Goal: Task Accomplishment & Management: Manage account settings

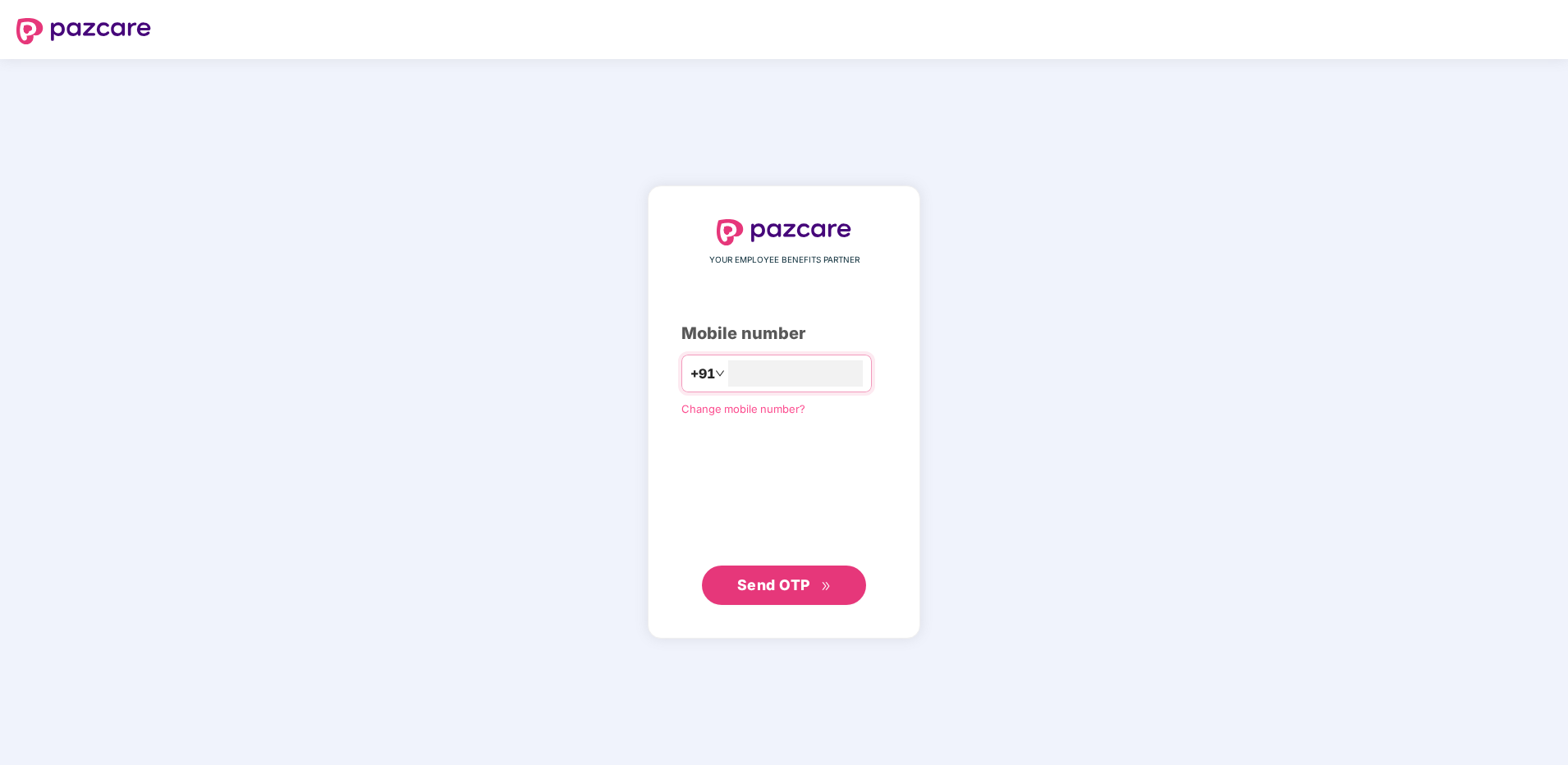
type input "**********"
click at [778, 594] on span "Send OTP" at bounding box center [784, 585] width 94 height 23
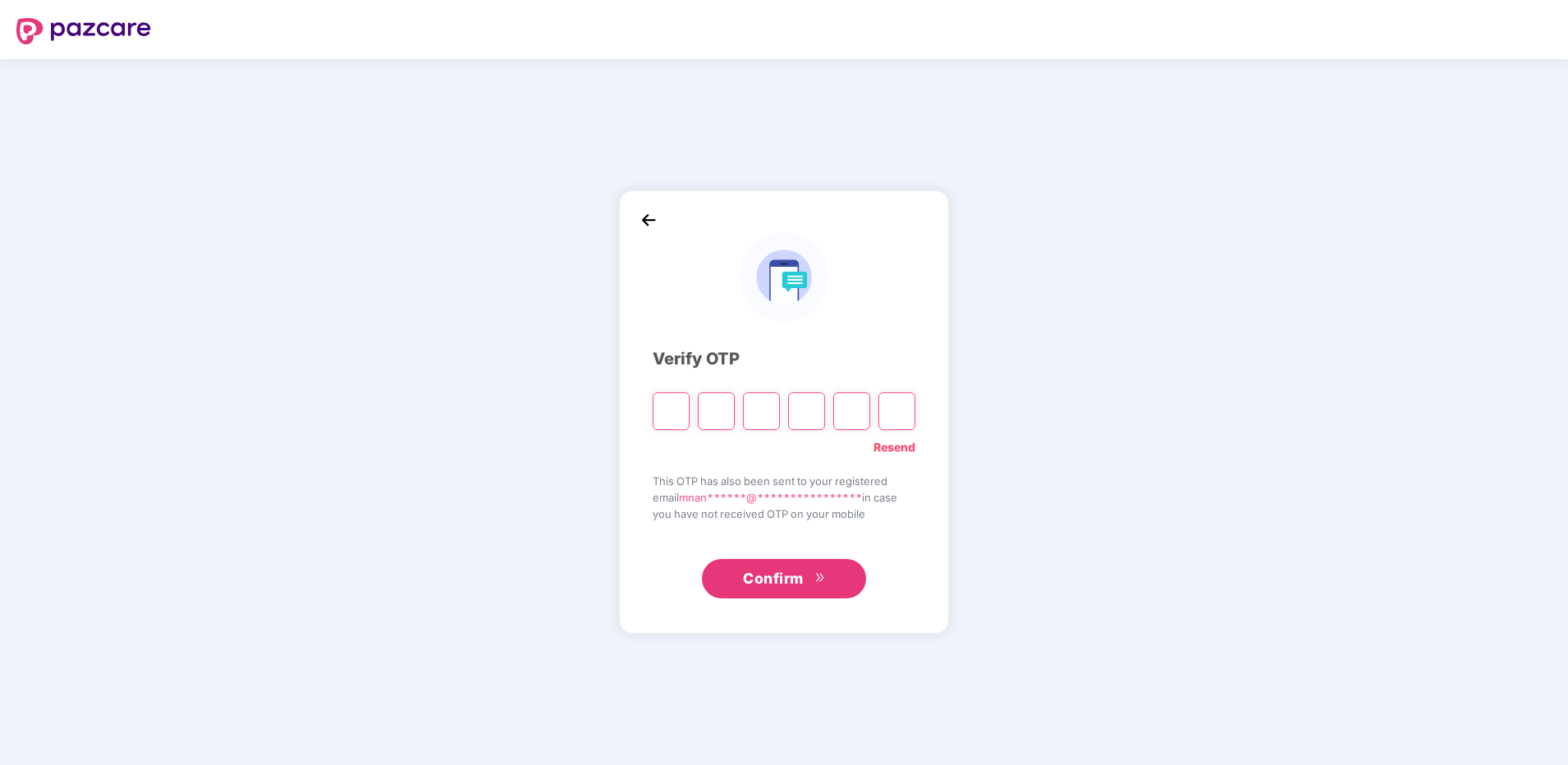
click at [668, 409] on input "Please enter verification code. Digit 1" at bounding box center [671, 411] width 37 height 38
paste input "*"
type input "*"
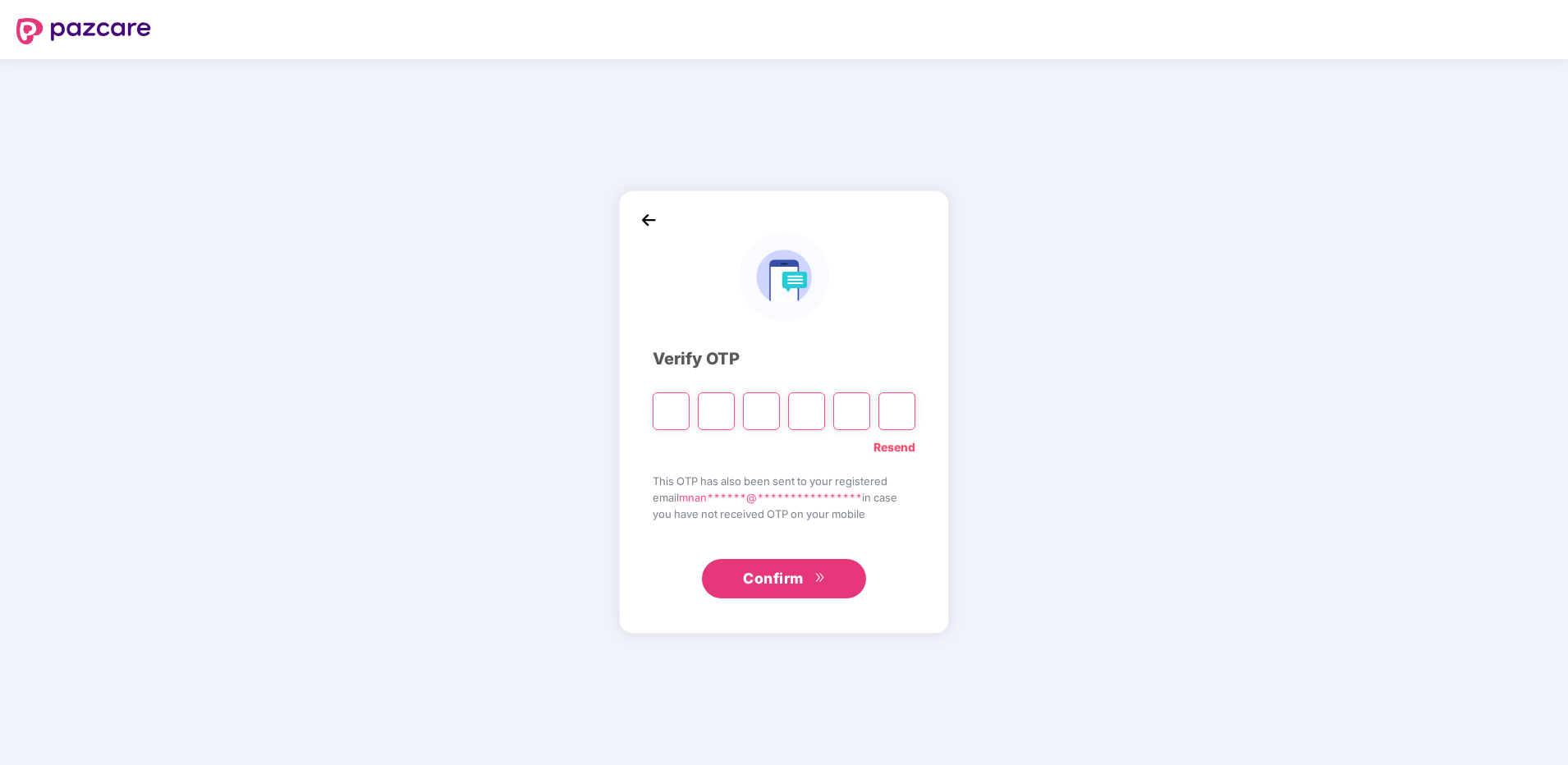
type input "*"
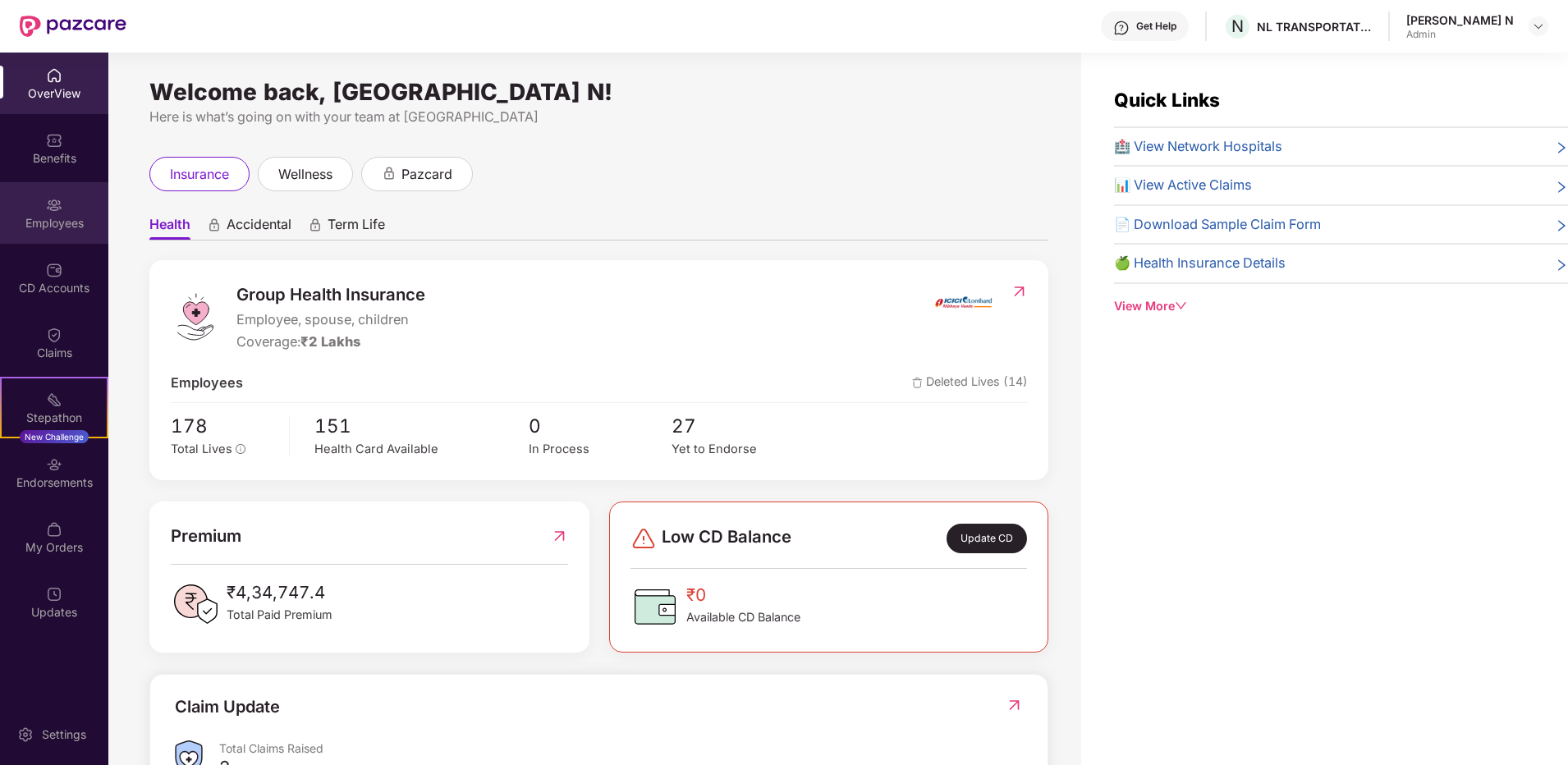
click at [60, 215] on div "Employees" at bounding box center [53, 223] width 108 height 17
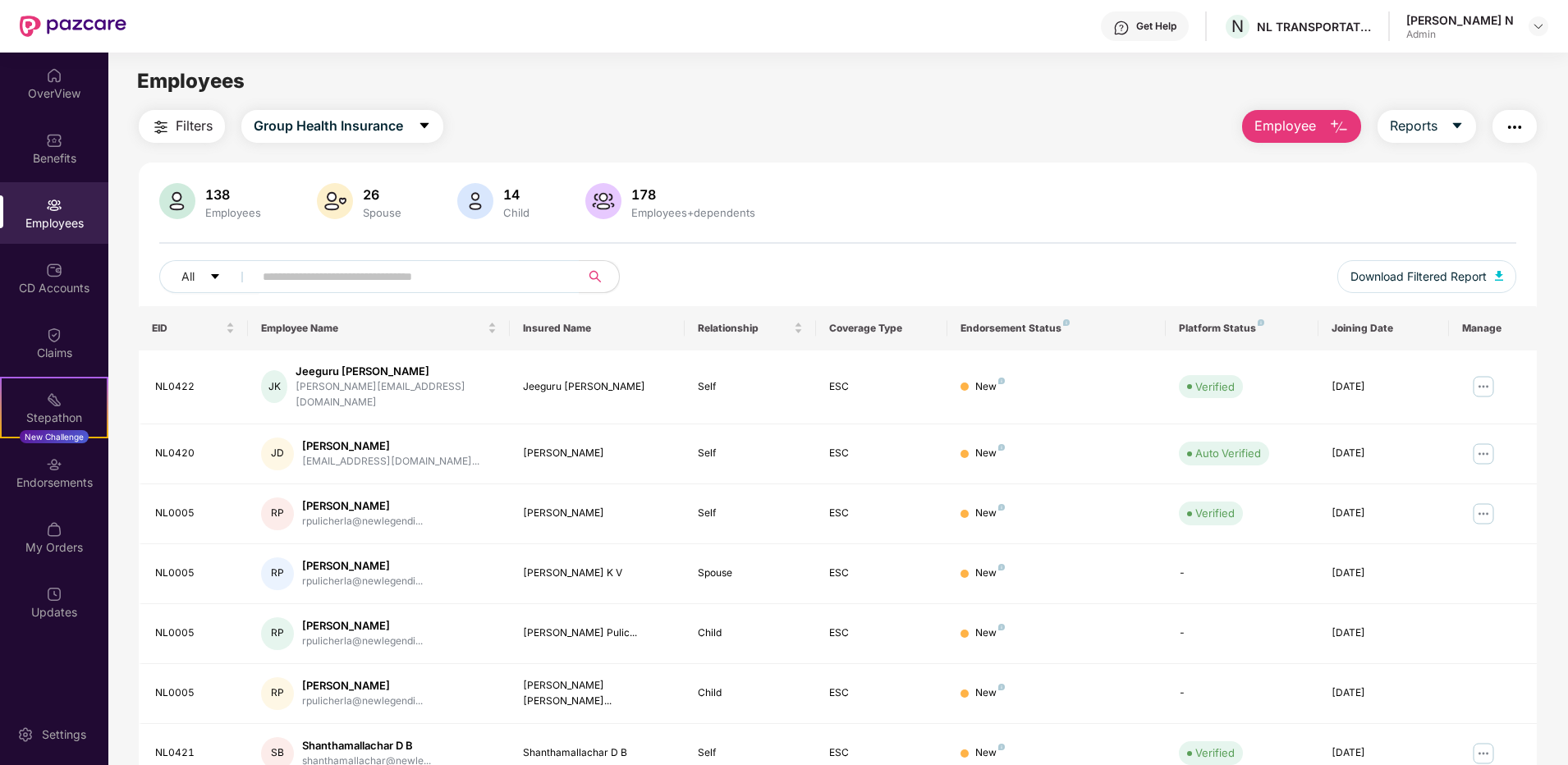
click at [110, 29] on img at bounding box center [73, 26] width 107 height 21
click at [833, 141] on div "Filters Group Health Insurance Employee Reports" at bounding box center [838, 126] width 1398 height 33
click at [1105, 64] on main "Employees Filters Group Health Insurance Employee Reports 138 Employees 26 Spou…" at bounding box center [837, 435] width 1459 height 765
click at [484, 269] on input "text" at bounding box center [409, 276] width 295 height 24
type input "******"
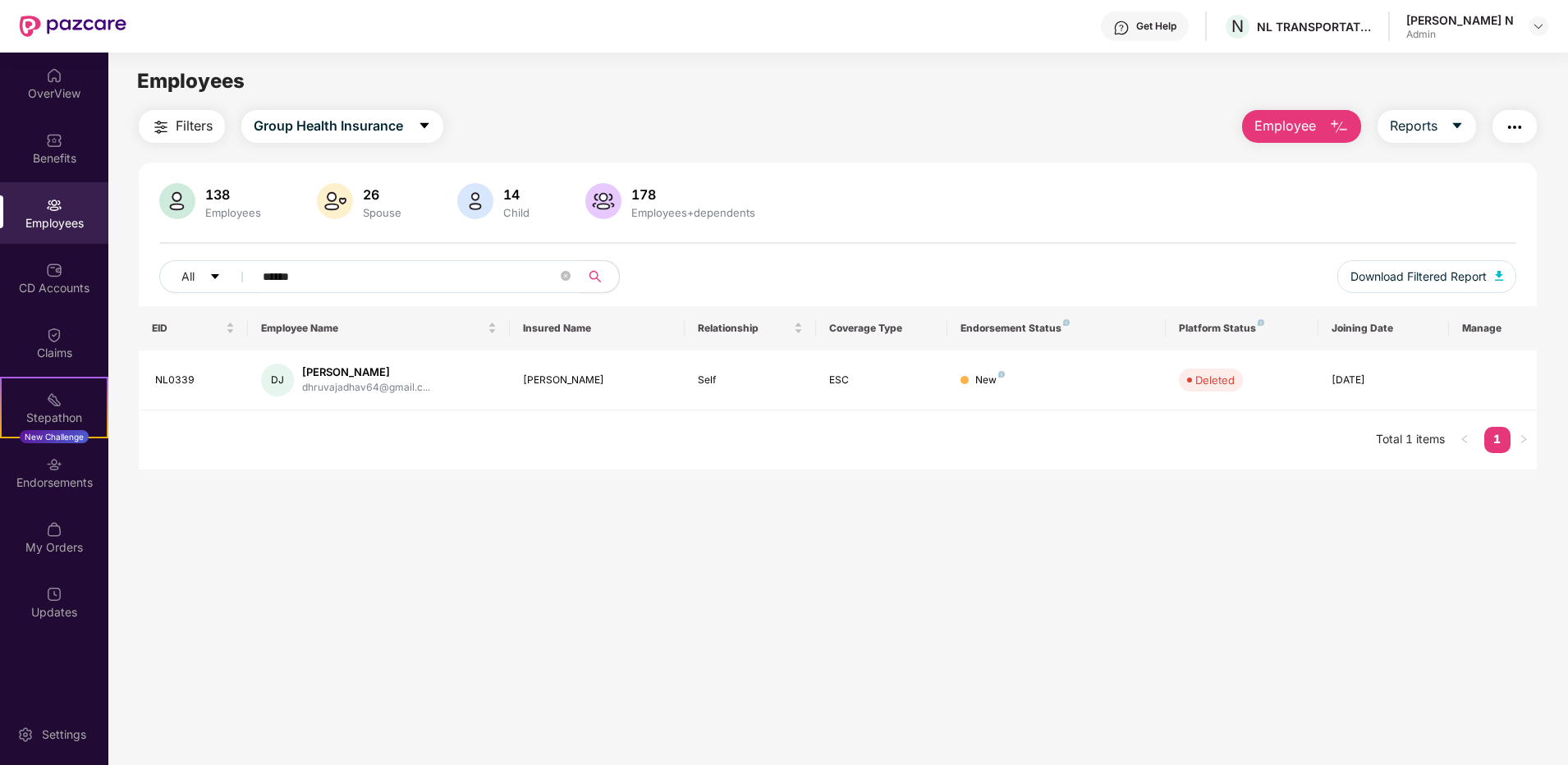
drag, startPoint x: 474, startPoint y: 282, endPoint x: 108, endPoint y: 282, distance: 366.0
click at [108, 282] on div "Filters Group Health Insurance Employee Reports 138 Employees 26 Spouse 14 Chil…" at bounding box center [837, 290] width 1459 height 360
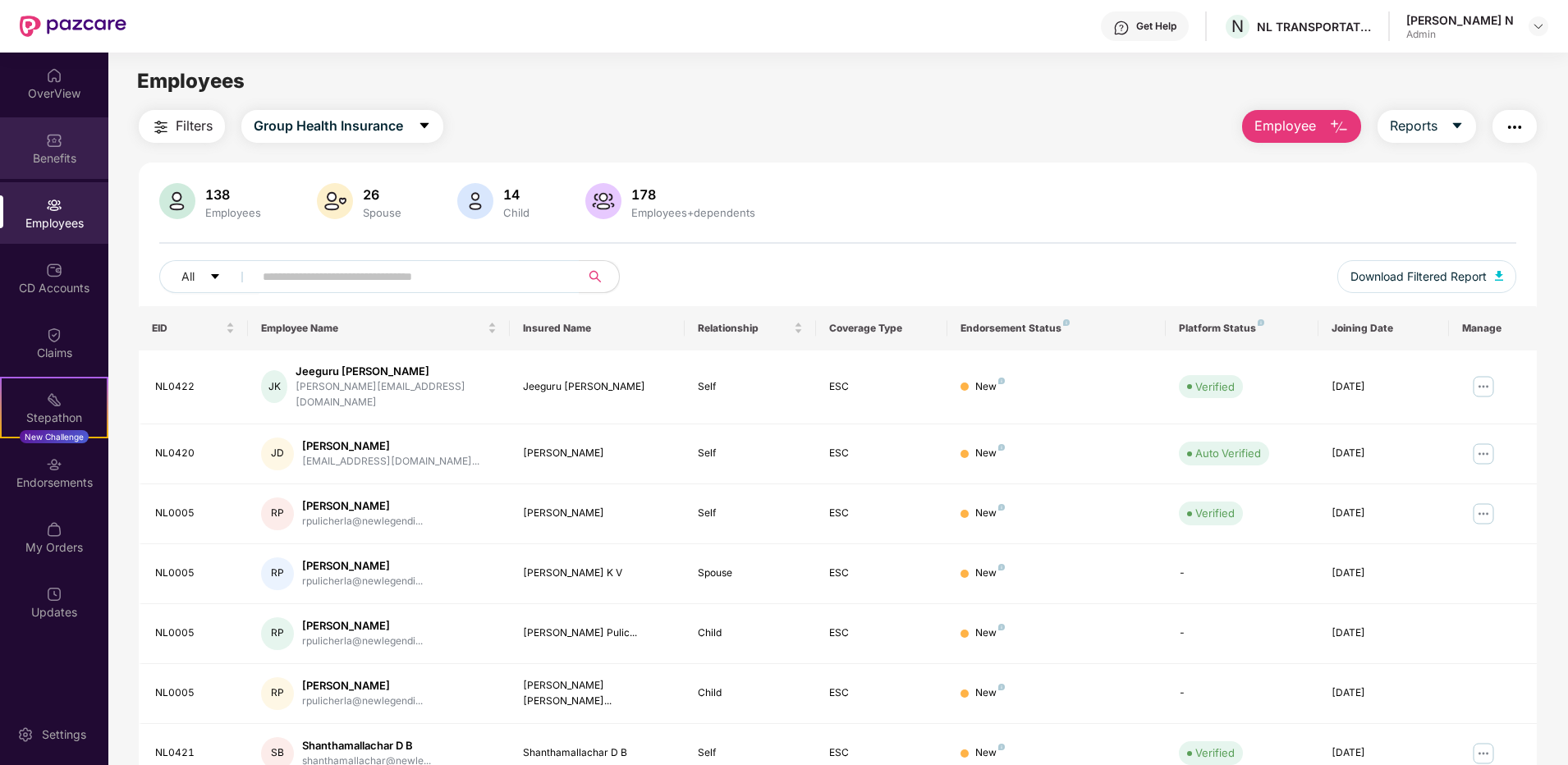
click at [44, 129] on div "Benefits" at bounding box center [53, 148] width 108 height 61
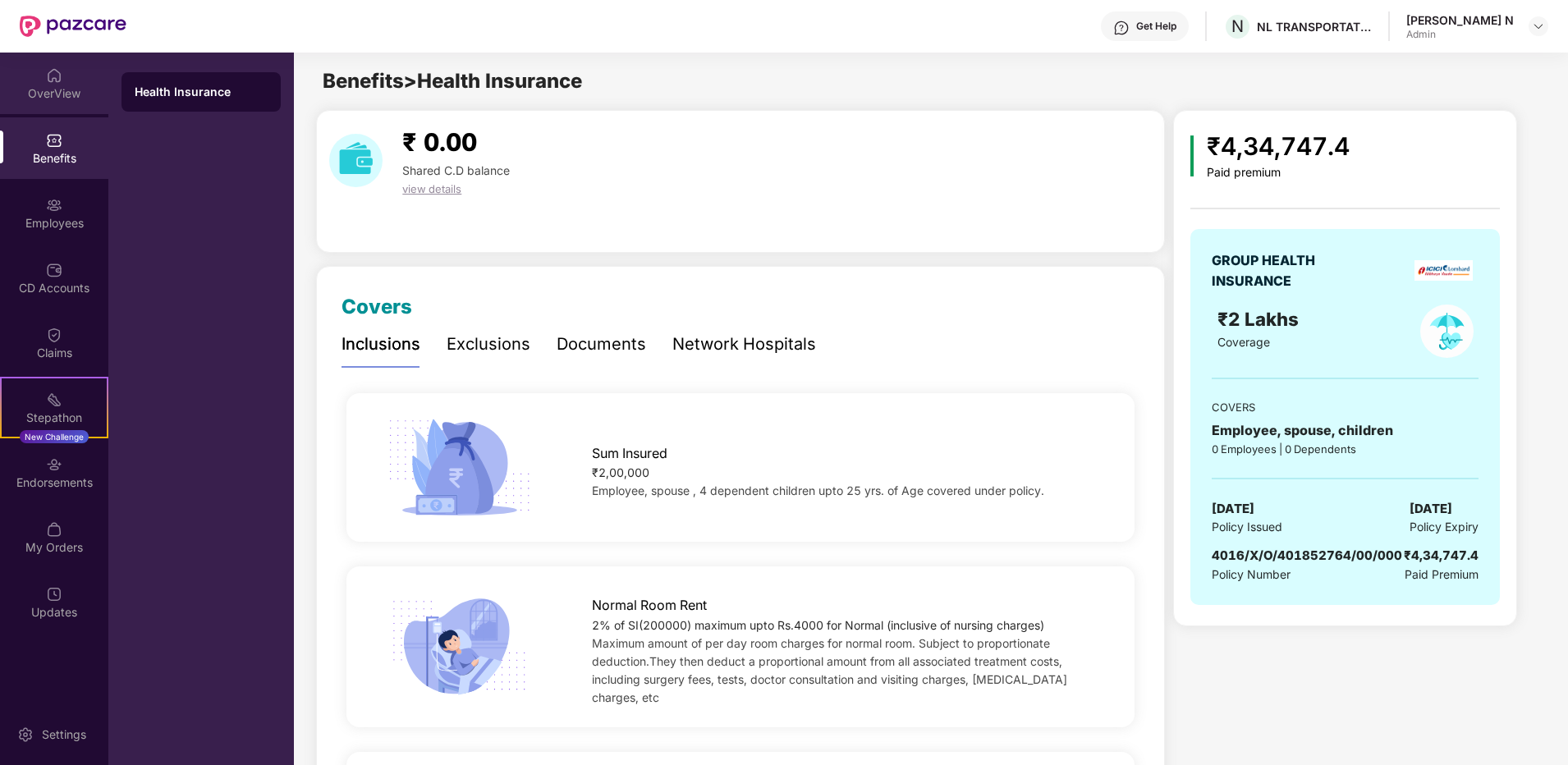
click at [53, 92] on div "OverView" at bounding box center [53, 93] width 108 height 17
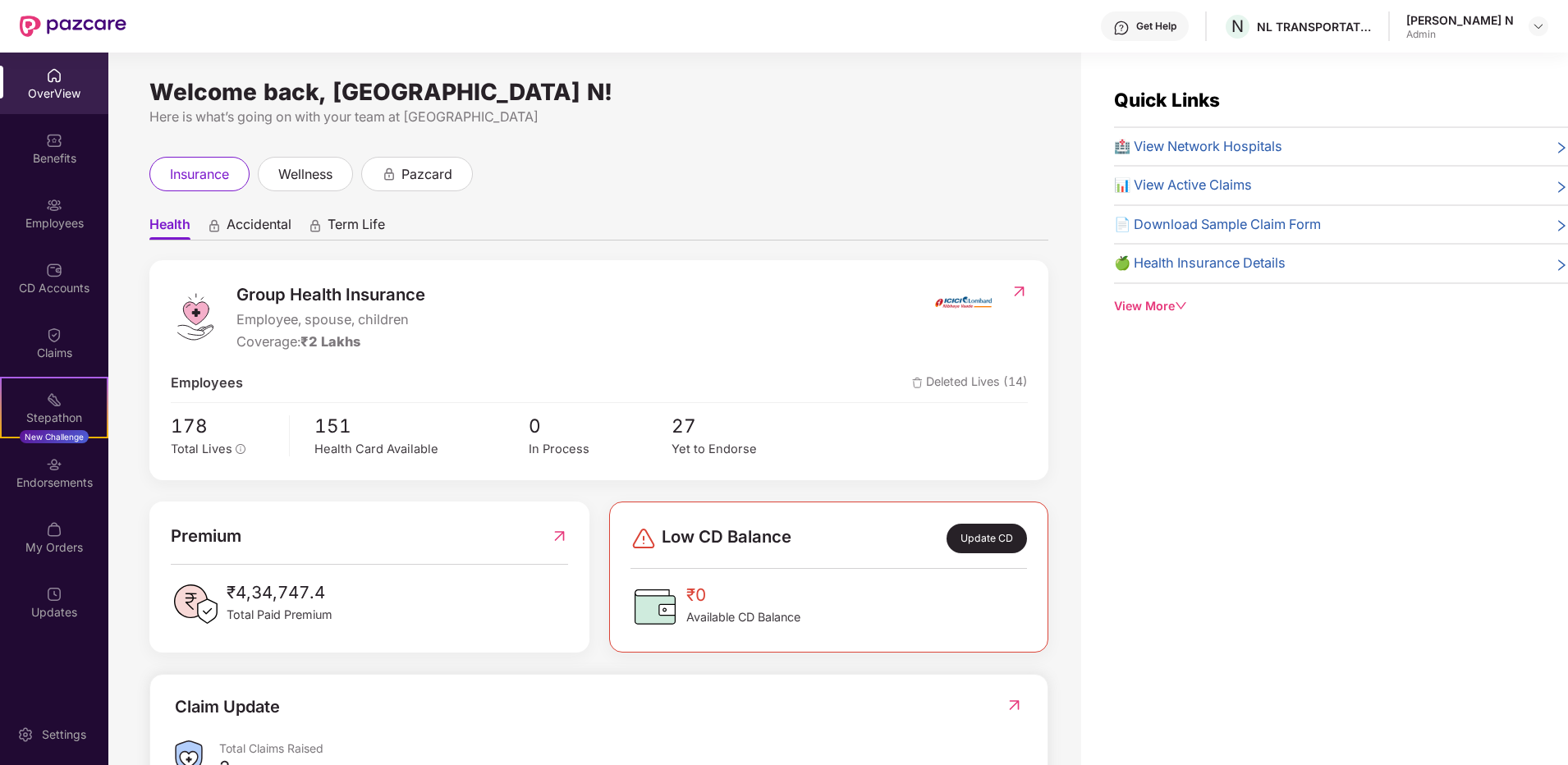
click at [708, 20] on div "Get Help N NL TRANSPORTATION PRIVATE LIMITED [GEOGRAPHIC_DATA] N Admin" at bounding box center [837, 26] width 1422 height 52
click at [55, 198] on img at bounding box center [53, 205] width 17 height 17
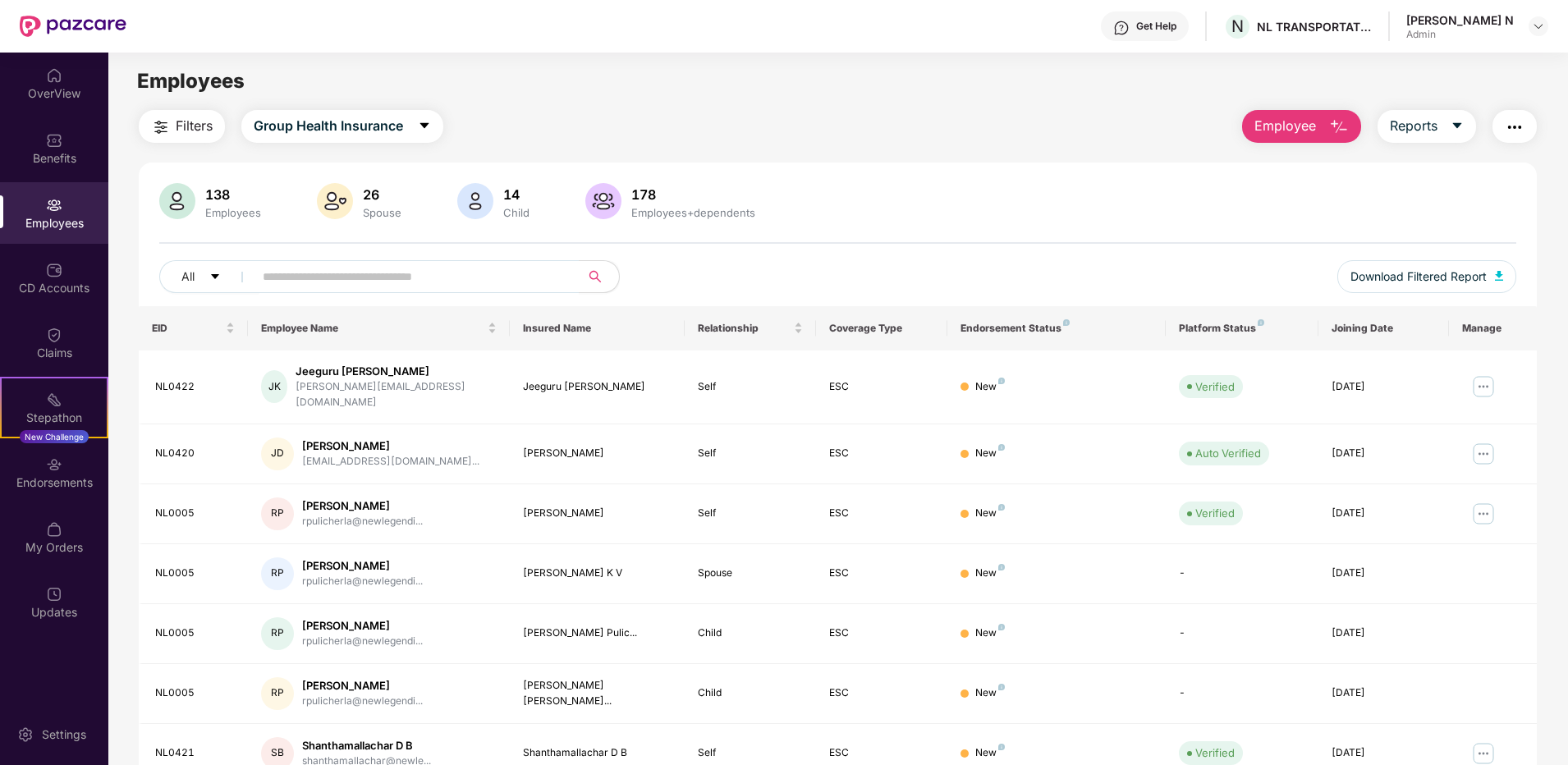
click at [598, 105] on main "Employees Filters Group Health Insurance Employee Reports 138 Employees 26 Spou…" at bounding box center [837, 435] width 1459 height 765
